Goal: Book appointment/travel/reservation

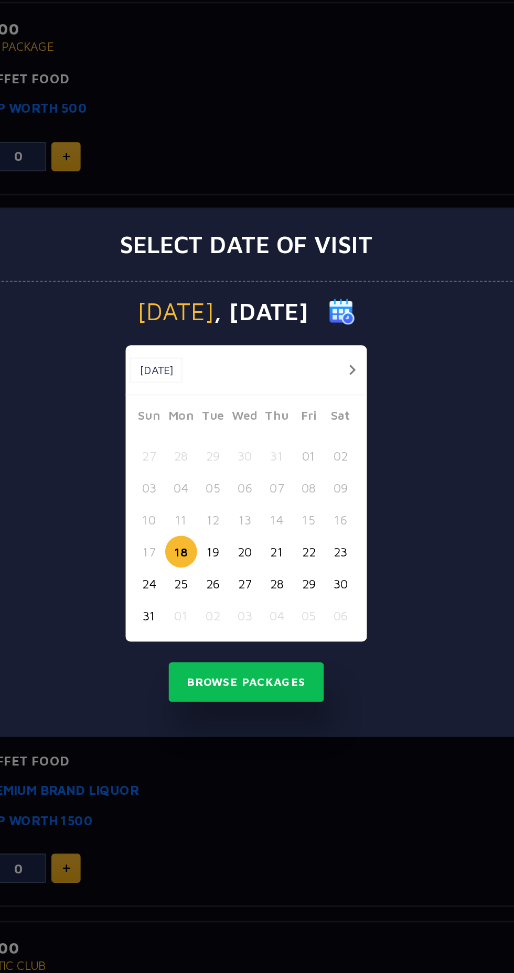
click at [324, 427] on button "button" at bounding box center [321, 424] width 13 height 13
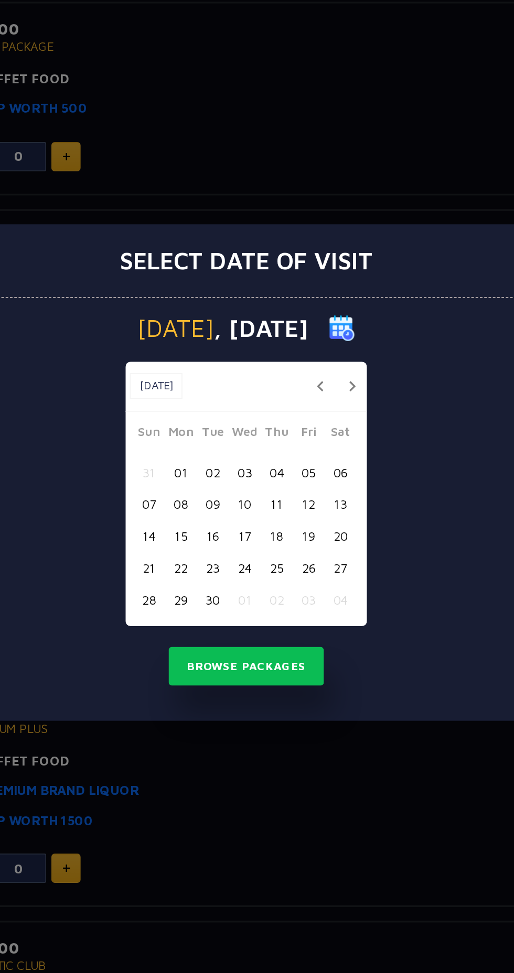
click at [266, 507] on button "11" at bounding box center [275, 505] width 19 height 19
click at [256, 507] on button "10" at bounding box center [255, 505] width 19 height 19
click at [294, 603] on button "Browse Packages" at bounding box center [257, 605] width 94 height 24
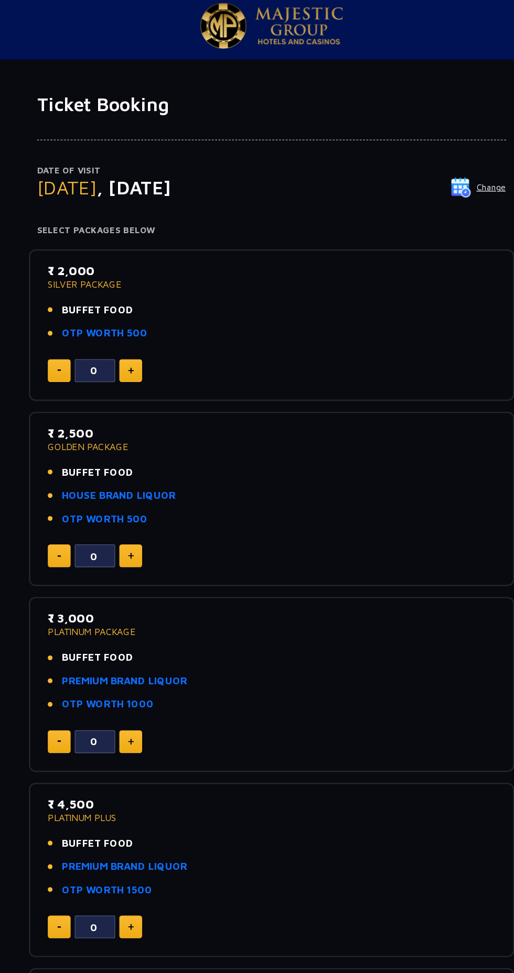
scroll to position [6, 0]
click at [147, 289] on img at bounding box center [147, 288] width 5 height 5
click at [148, 287] on img at bounding box center [147, 288] width 5 height 5
type input "2"
click at [107, 213] on p "₹ 2,000" at bounding box center [257, 211] width 348 height 14
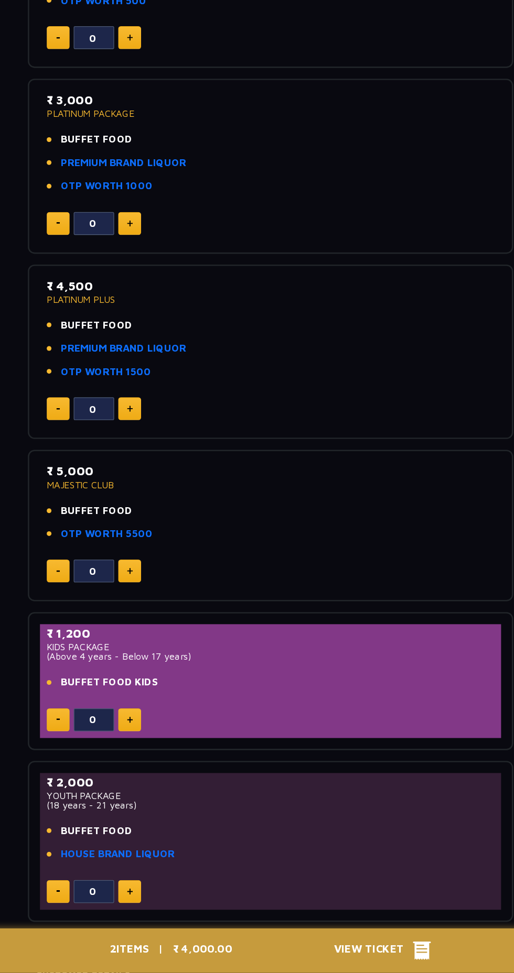
scroll to position [194, 0]
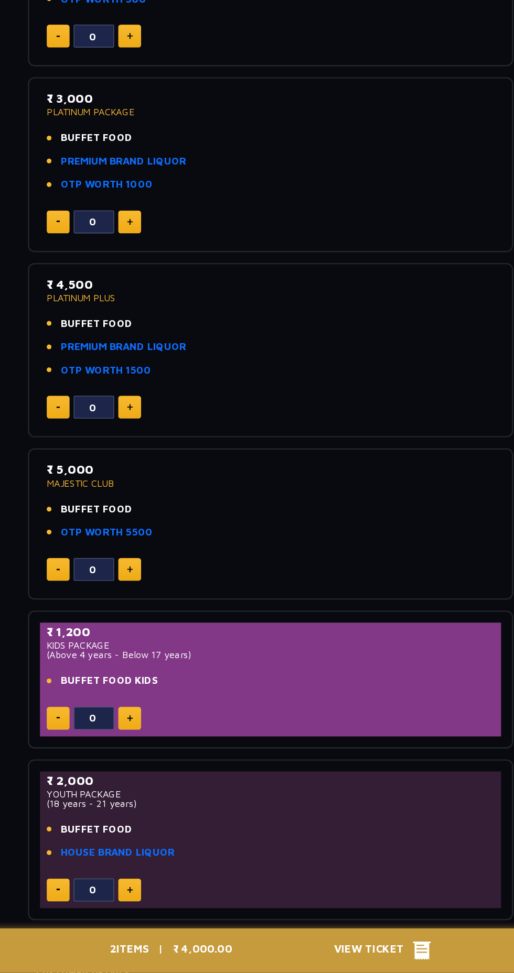
click at [153, 772] on button at bounding box center [147, 775] width 18 height 18
click at [154, 772] on button at bounding box center [147, 775] width 18 height 18
type input "2"
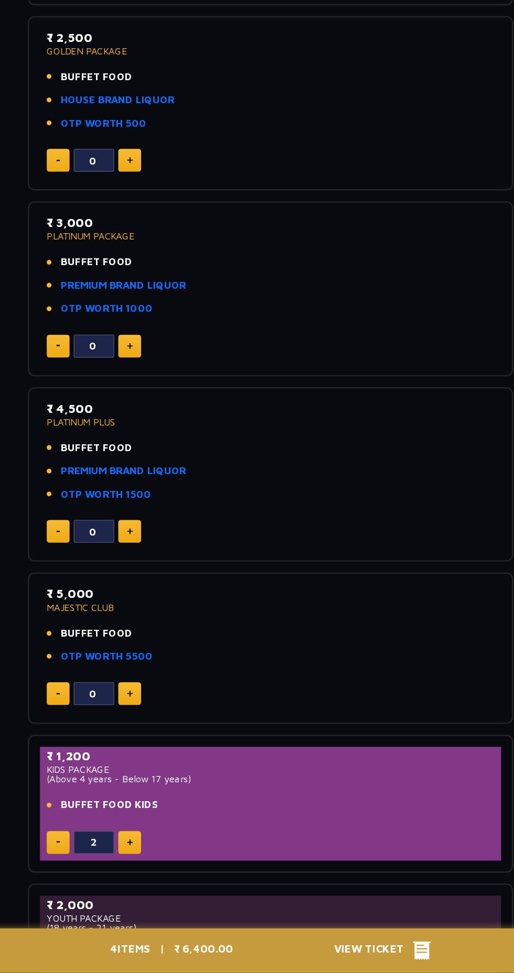
scroll to position [99, 0]
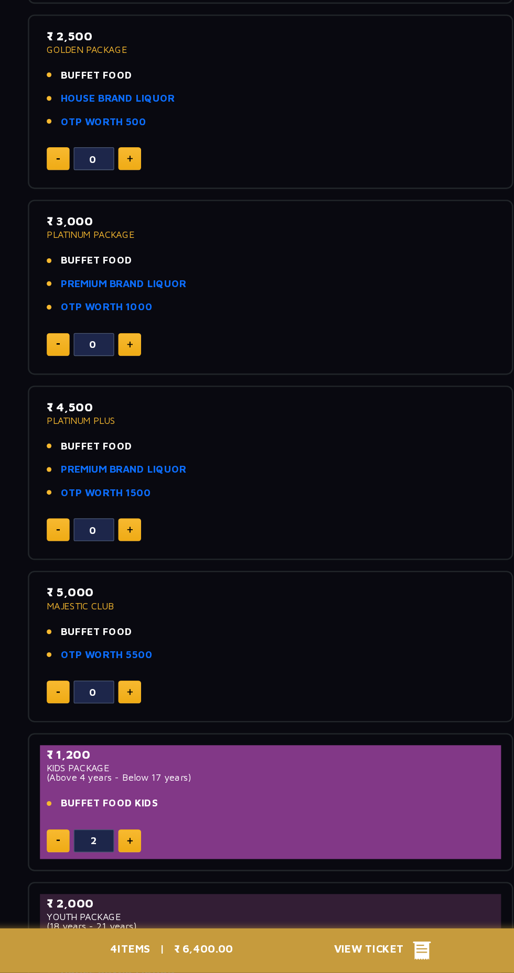
click at [351, 956] on span "View Ticket" at bounding box center [336, 956] width 61 height 16
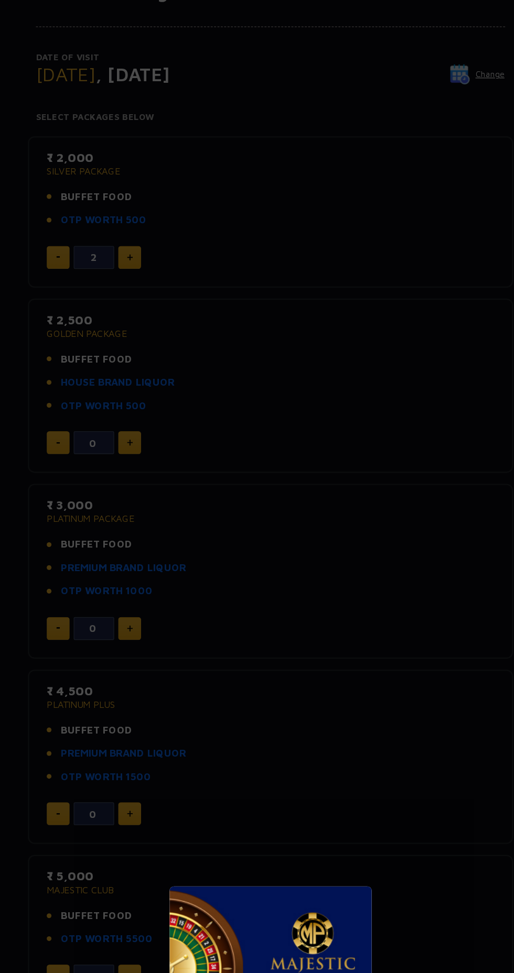
scroll to position [0, 0]
